Goal: Information Seeking & Learning: Learn about a topic

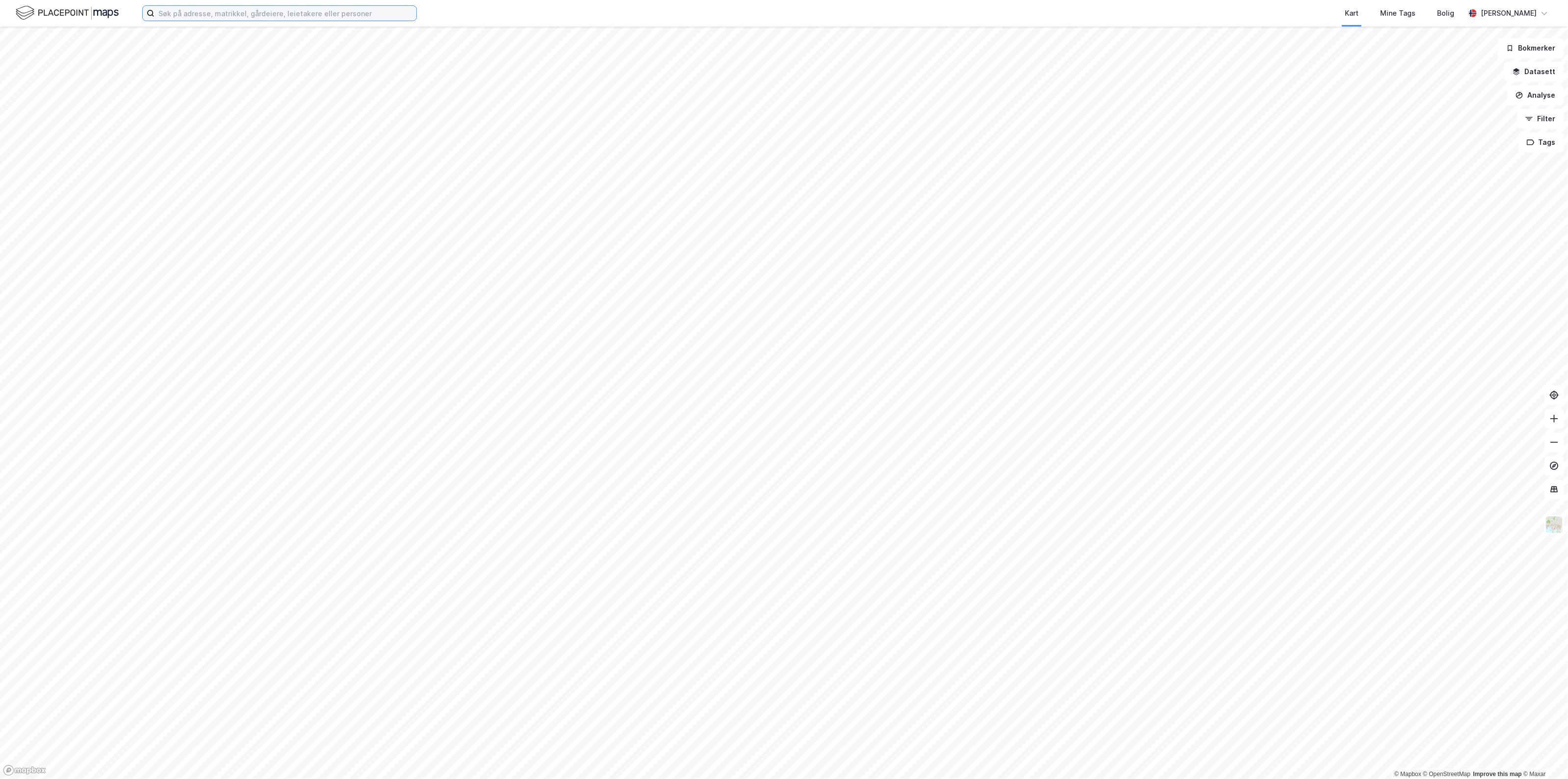
click at [251, 18] on input at bounding box center [285, 13] width 261 height 15
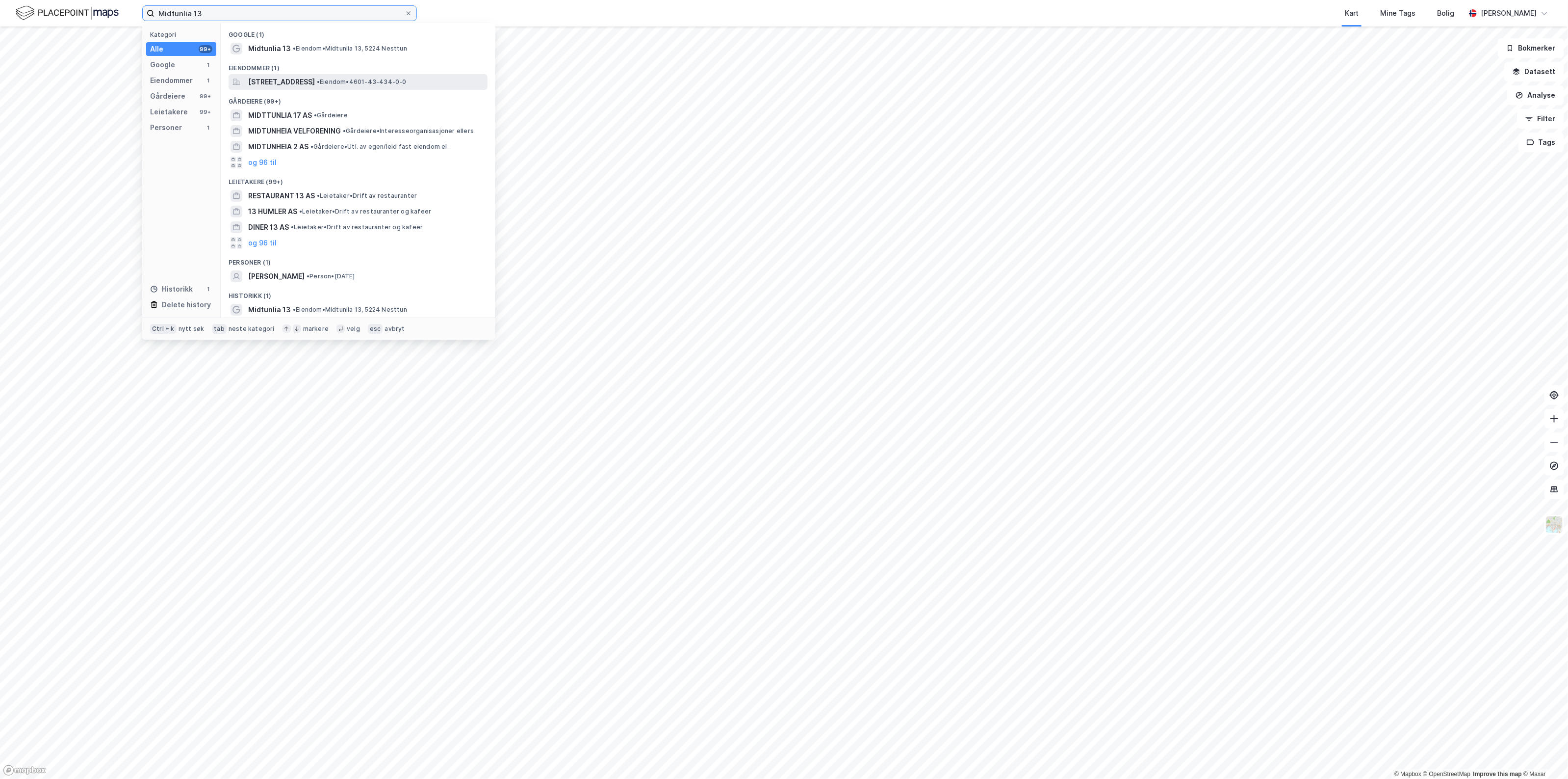
type input "Midtunlia 13"
click at [308, 77] on span "[STREET_ADDRESS]" at bounding box center [281, 82] width 66 height 12
